Goal: Task Accomplishment & Management: Manage account settings

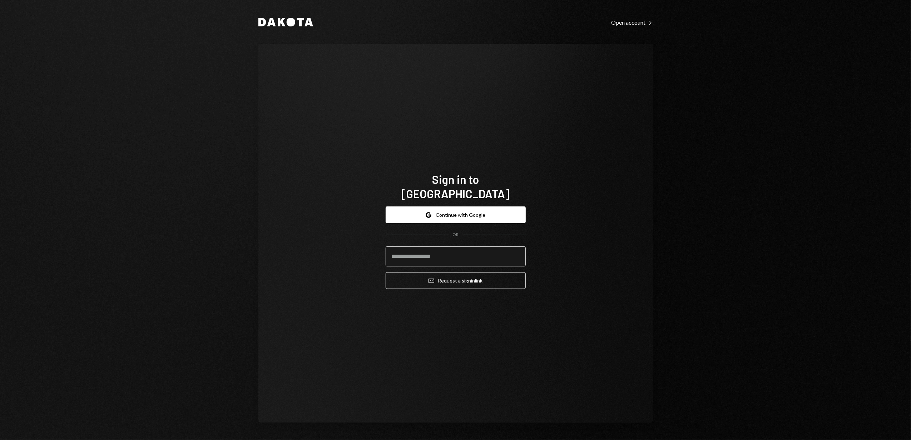
click at [420, 248] on input "email" at bounding box center [456, 257] width 140 height 20
type input "**********"
click at [437, 277] on button "Email Request a sign in link" at bounding box center [456, 280] width 140 height 17
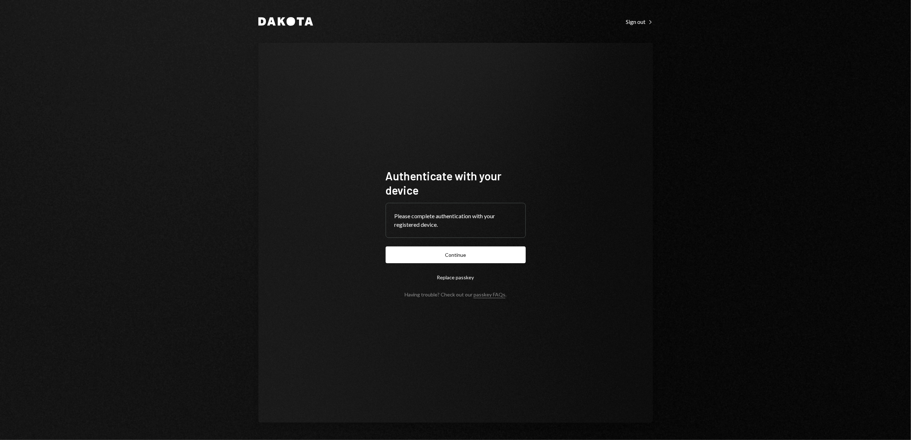
click at [452, 253] on button "Continue" at bounding box center [456, 255] width 140 height 17
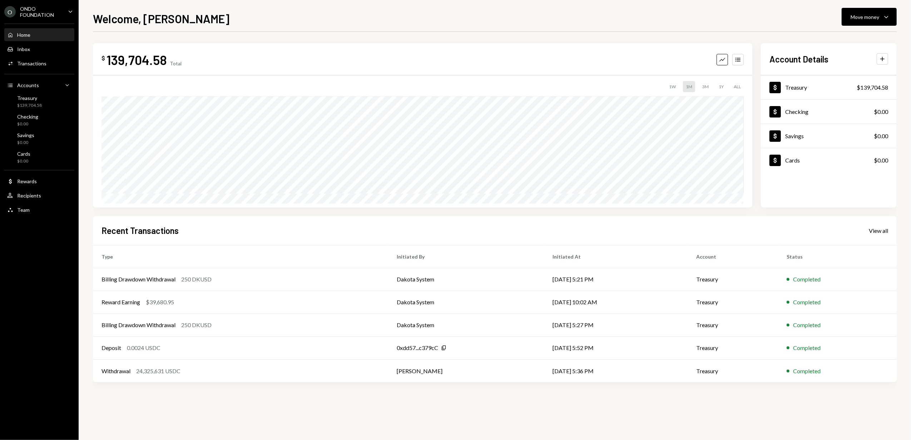
click at [34, 15] on div "ONDO FOUNDATION" at bounding box center [41, 12] width 42 height 12
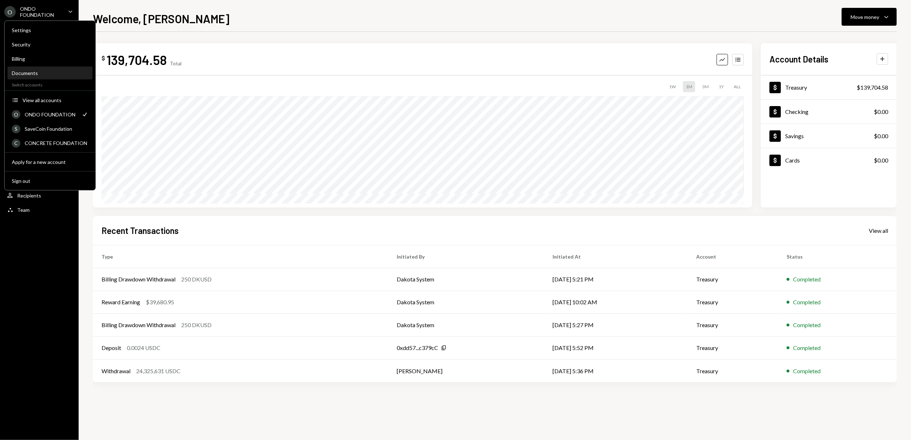
click at [33, 74] on div "Documents" at bounding box center [50, 73] width 77 height 6
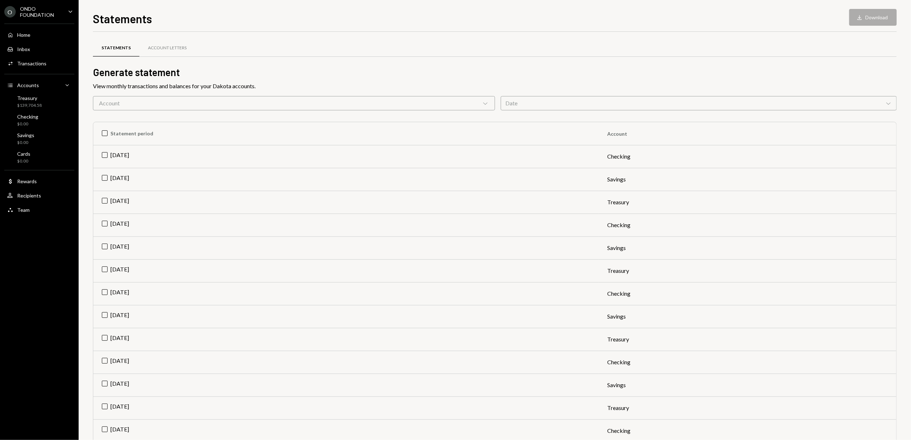
click at [483, 103] on icon "Chevron Down" at bounding box center [485, 103] width 7 height 7
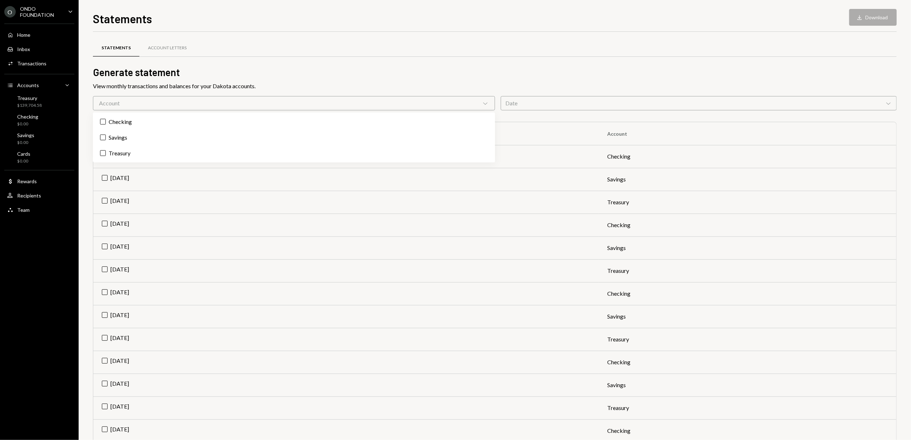
click at [483, 103] on icon "Chevron Down" at bounding box center [485, 103] width 7 height 7
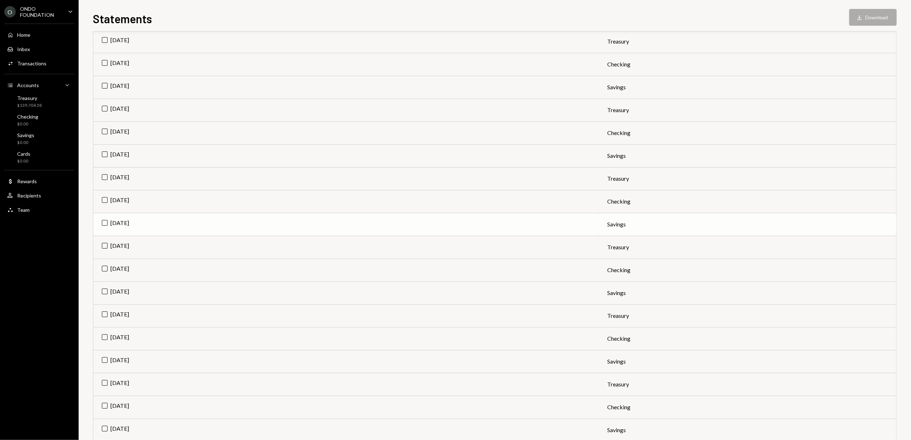
scroll to position [191, 0]
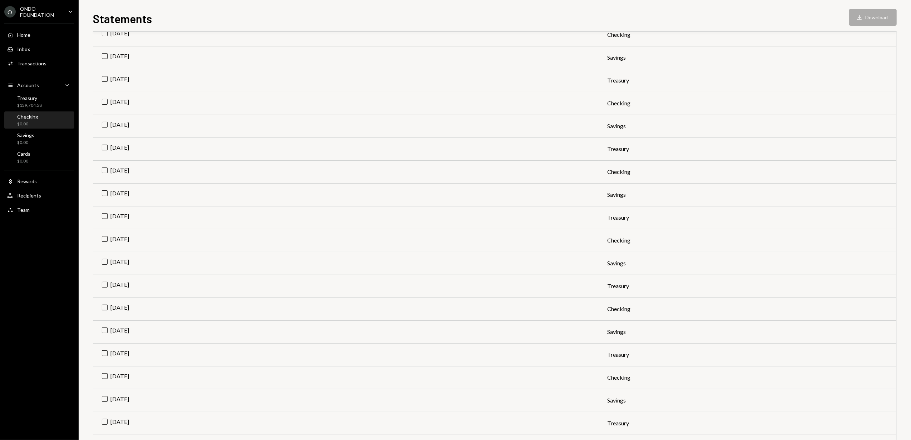
click at [28, 116] on div "Checking" at bounding box center [27, 117] width 21 height 6
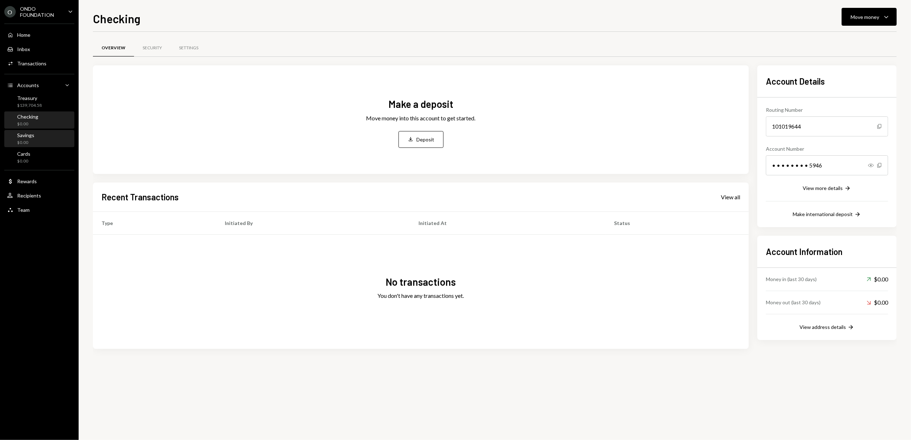
click at [32, 137] on div "Savings" at bounding box center [25, 135] width 17 height 6
click at [31, 158] on div "Cards $0.00" at bounding box center [39, 158] width 64 height 14
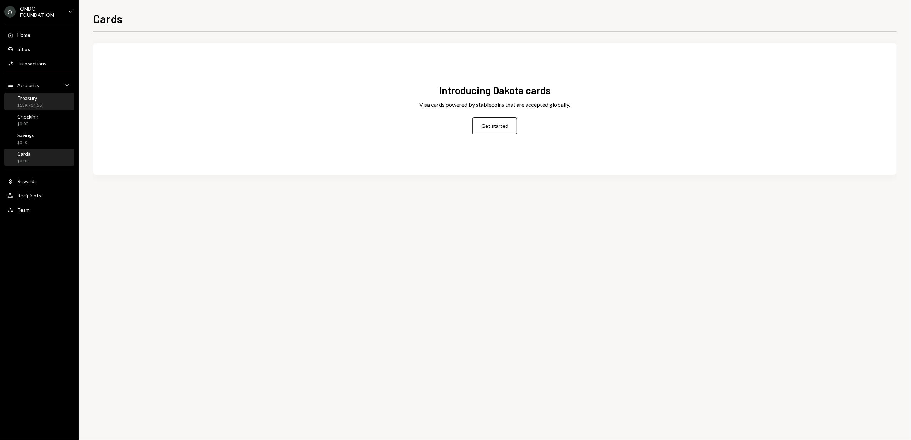
click at [30, 98] on div "Treasury" at bounding box center [29, 98] width 25 height 6
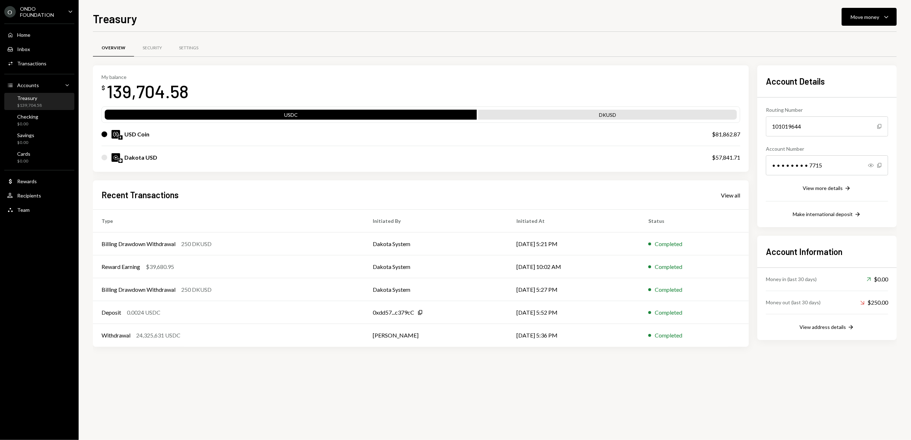
click at [32, 14] on div "ONDO FOUNDATION" at bounding box center [41, 12] width 42 height 12
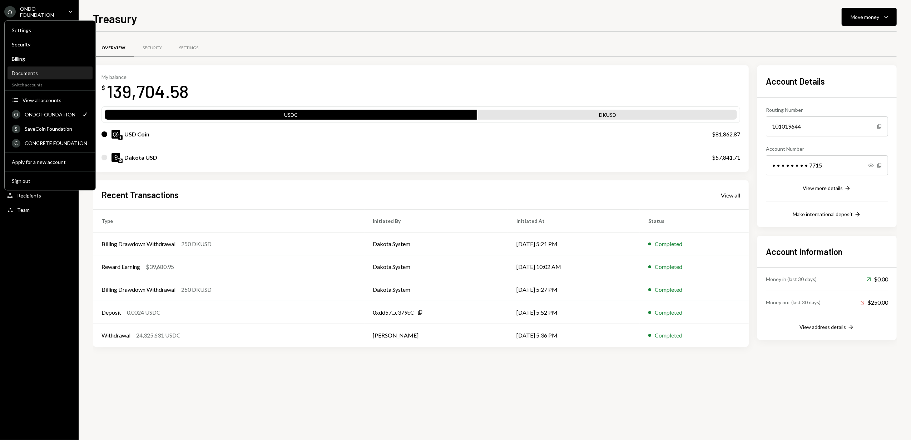
click at [35, 73] on div "Documents" at bounding box center [50, 73] width 77 height 6
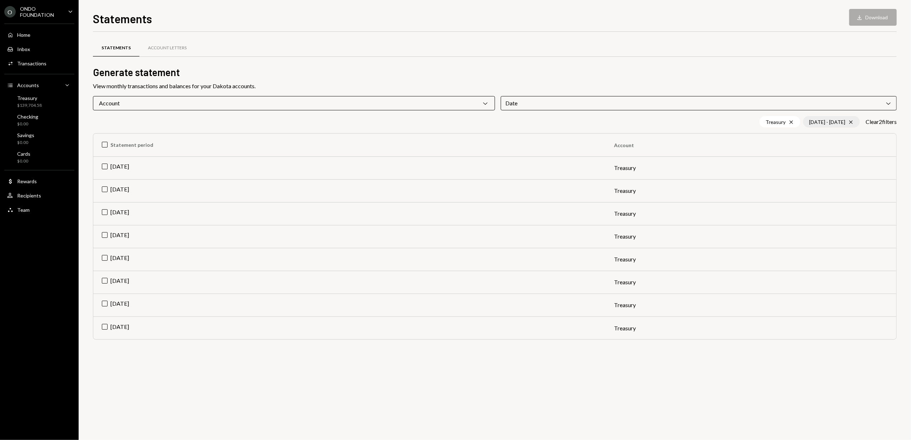
click at [850, 122] on icon at bounding box center [851, 121] width 3 height 3
click at [803, 88] on div "View monthly transactions and balances for your Dakota accounts." at bounding box center [495, 86] width 804 height 9
click at [598, 105] on div "Date Chevron Down" at bounding box center [699, 103] width 396 height 14
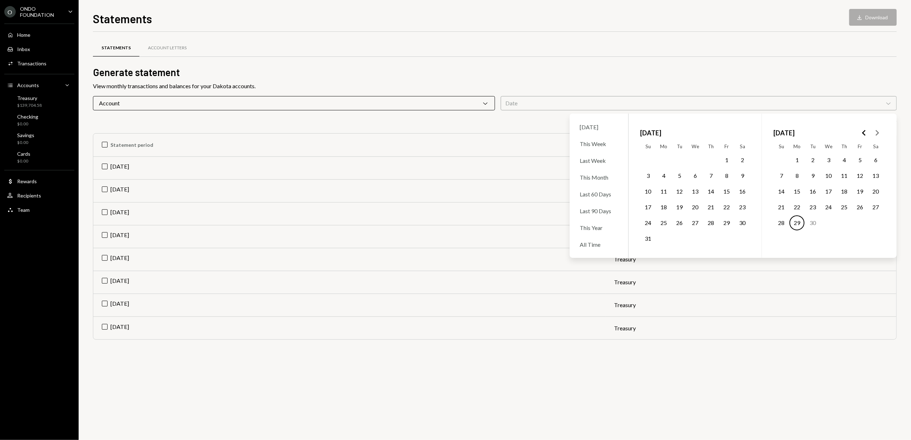
click at [866, 133] on icon "Go to the Previous Month" at bounding box center [864, 133] width 9 height 9
click at [866, 134] on icon "Go to the Previous Month" at bounding box center [864, 133] width 9 height 9
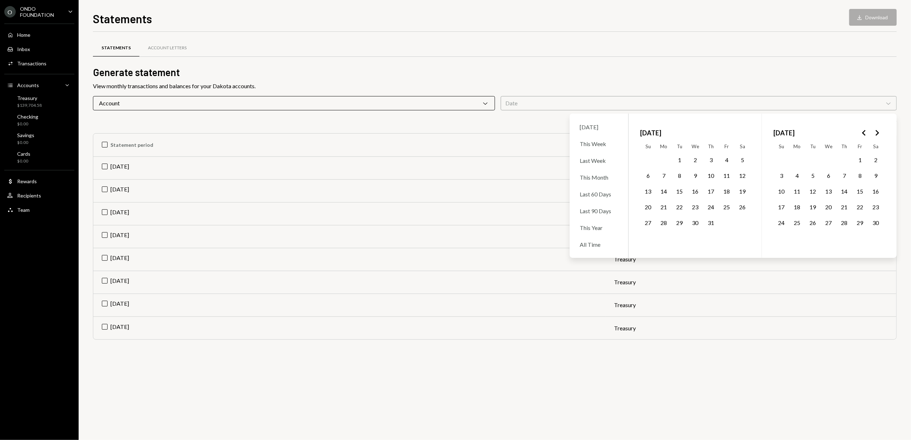
click at [866, 134] on icon "Go to the Previous Month" at bounding box center [864, 133] width 9 height 9
click at [648, 161] on button "1" at bounding box center [648, 160] width 15 height 15
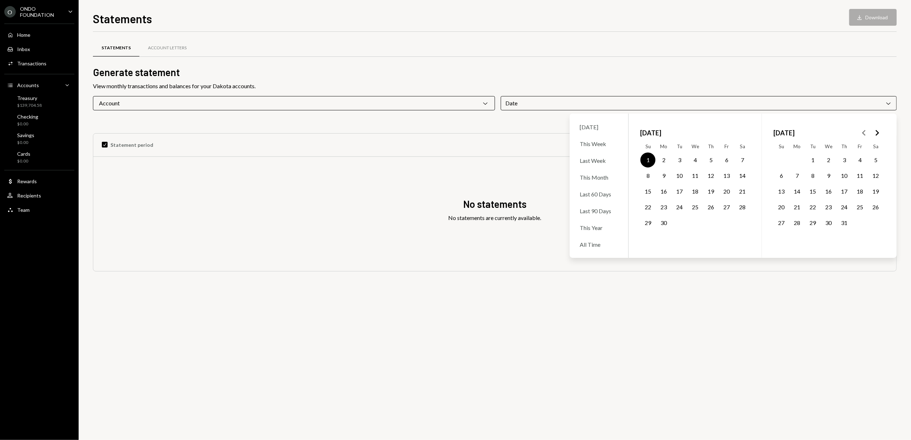
click at [875, 133] on icon "Go to the Next Month" at bounding box center [877, 133] width 9 height 9
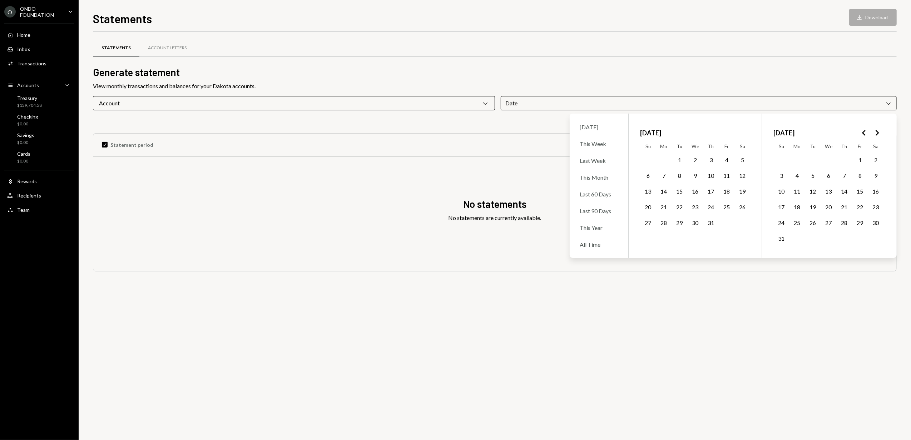
click at [782, 239] on button "31" at bounding box center [781, 238] width 15 height 15
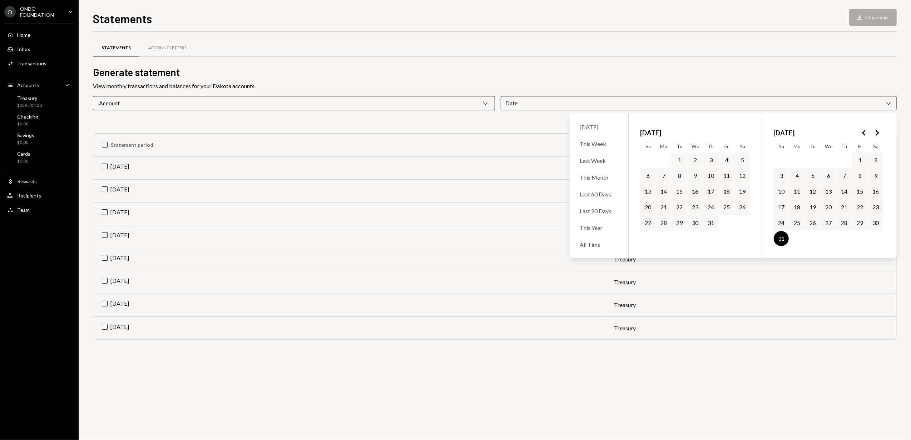
click at [399, 376] on div "Statements Account Letters Generate statement View monthly transactions and bal…" at bounding box center [495, 236] width 804 height 409
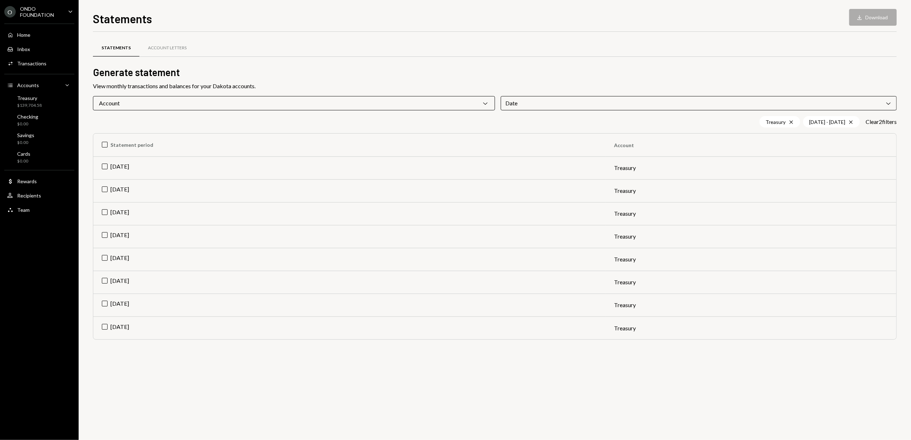
click at [602, 108] on div "Date Chevron Down" at bounding box center [699, 103] width 396 height 14
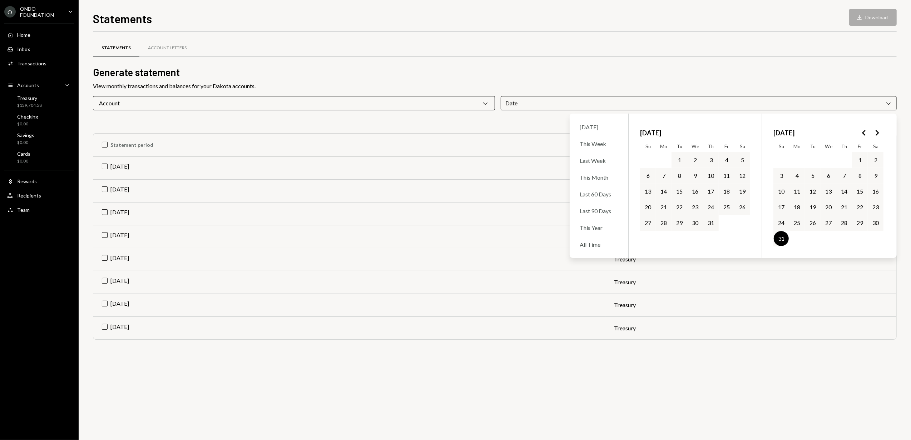
click at [863, 133] on polygon "Go to the Previous Month" at bounding box center [864, 133] width 4 height 6
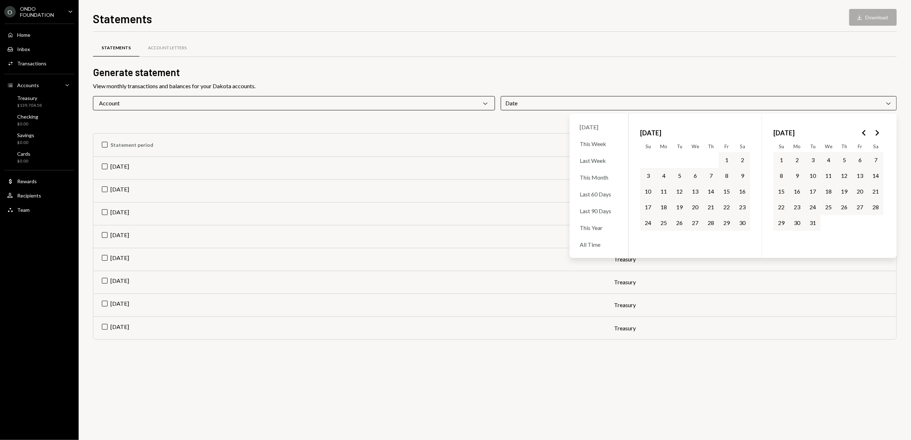
click at [863, 133] on polygon "Go to the Previous Month" at bounding box center [864, 133] width 4 height 6
click at [875, 133] on icon "Go to the Next Month" at bounding box center [877, 133] width 9 height 9
click at [840, 104] on div "Date Chevron Down" at bounding box center [699, 103] width 396 height 14
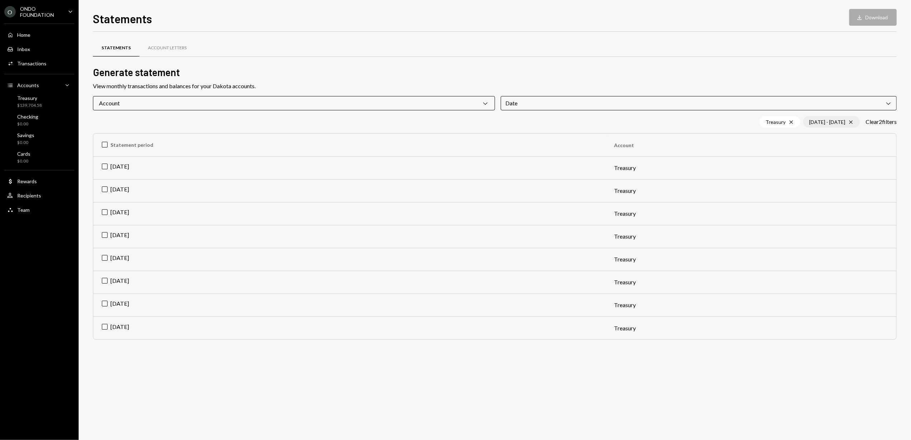
click at [852, 121] on div "09/01/24 - 08/31/25 Cross" at bounding box center [831, 121] width 57 height 11
click at [104, 327] on td "[DATE]" at bounding box center [349, 328] width 512 height 23
click at [106, 304] on td "[DATE]" at bounding box center [349, 305] width 512 height 23
click at [104, 284] on td "[DATE]" at bounding box center [349, 282] width 512 height 23
click at [107, 258] on td "[DATE]" at bounding box center [349, 259] width 512 height 23
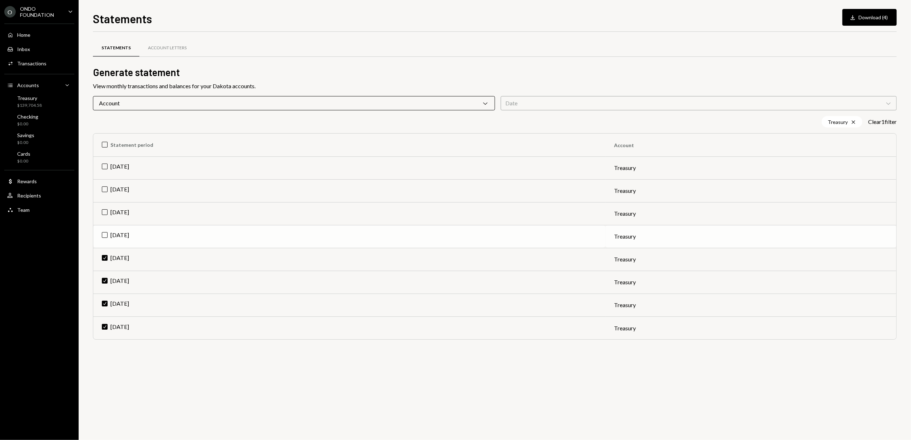
click at [104, 236] on td "[DATE]" at bounding box center [349, 236] width 512 height 23
click at [105, 211] on td "[DATE]" at bounding box center [349, 213] width 512 height 23
click at [104, 191] on td "[DATE]" at bounding box center [349, 190] width 512 height 23
click at [105, 165] on td "[DATE]" at bounding box center [349, 168] width 512 height 23
click at [868, 18] on button "Download Download (8)" at bounding box center [870, 17] width 54 height 17
